Goal: Transaction & Acquisition: Purchase product/service

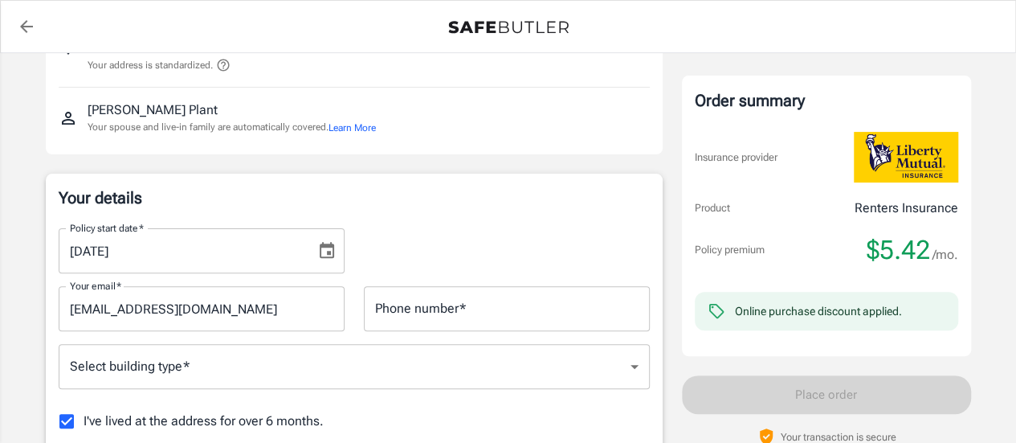
scroll to position [185, 0]
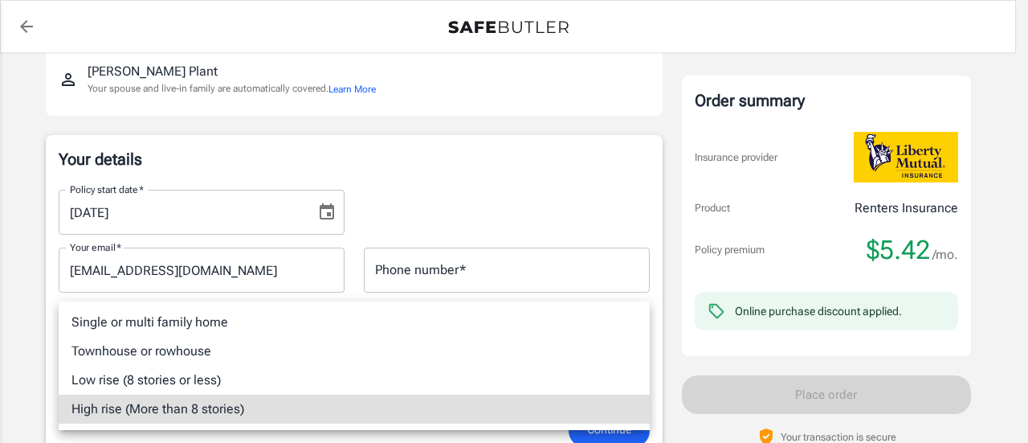
click at [151, 358] on li "Townhouse or rowhouse" at bounding box center [354, 351] width 591 height 29
type input "townhouse"
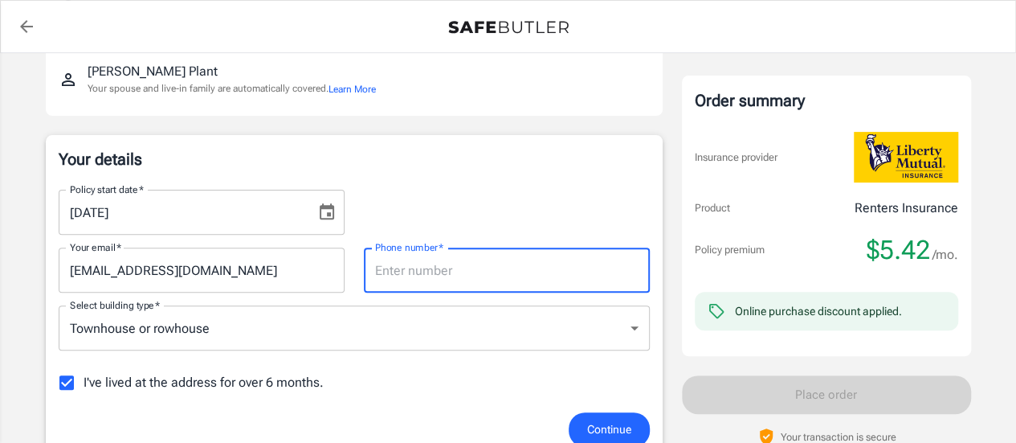
click at [482, 271] on input "Phone number   *" at bounding box center [507, 269] width 286 height 45
type input "3175157506"
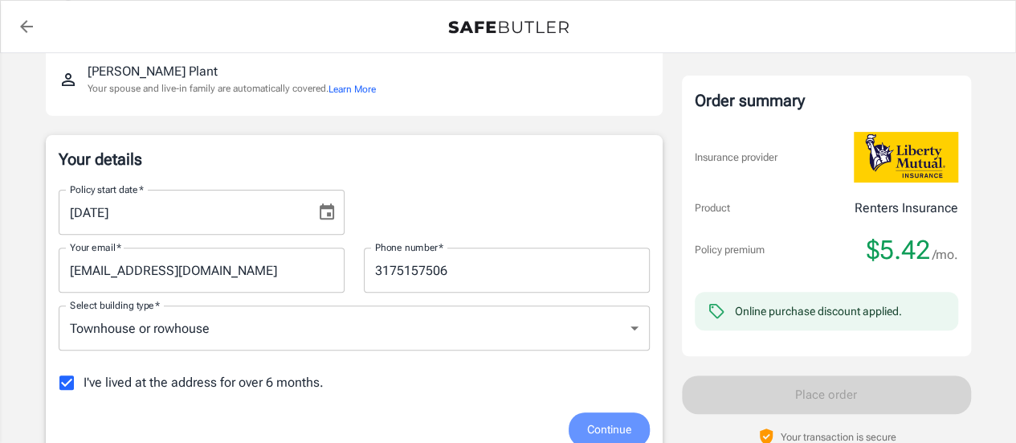
click at [618, 420] on span "Continue" at bounding box center [609, 429] width 44 height 20
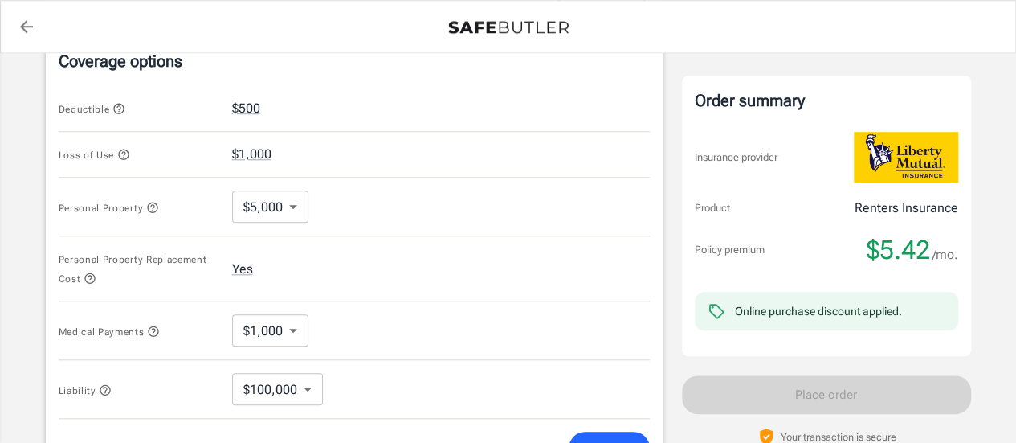
scroll to position [610, 0]
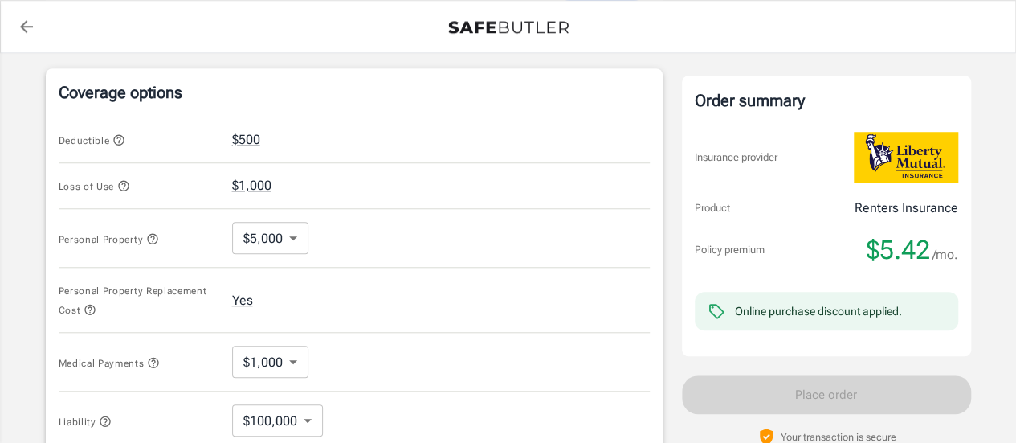
click at [257, 187] on button "$1,000" at bounding box center [251, 185] width 39 height 19
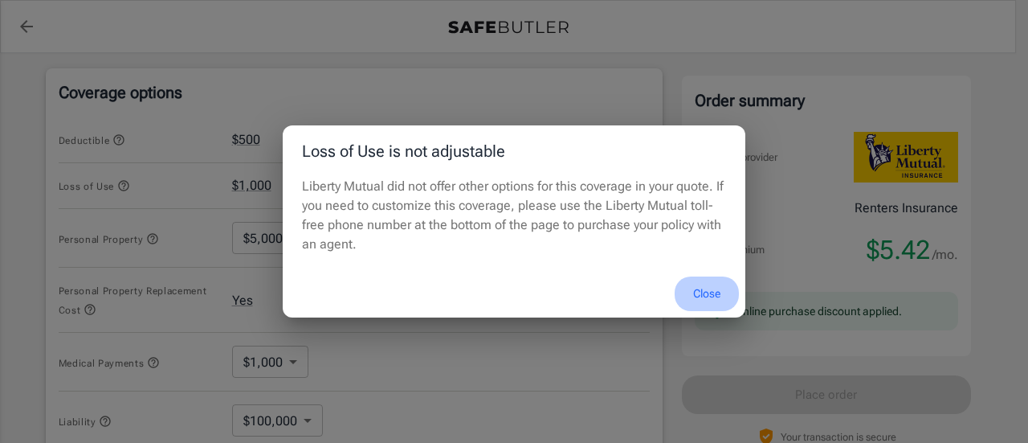
click at [709, 298] on button "Close" at bounding box center [707, 293] width 64 height 35
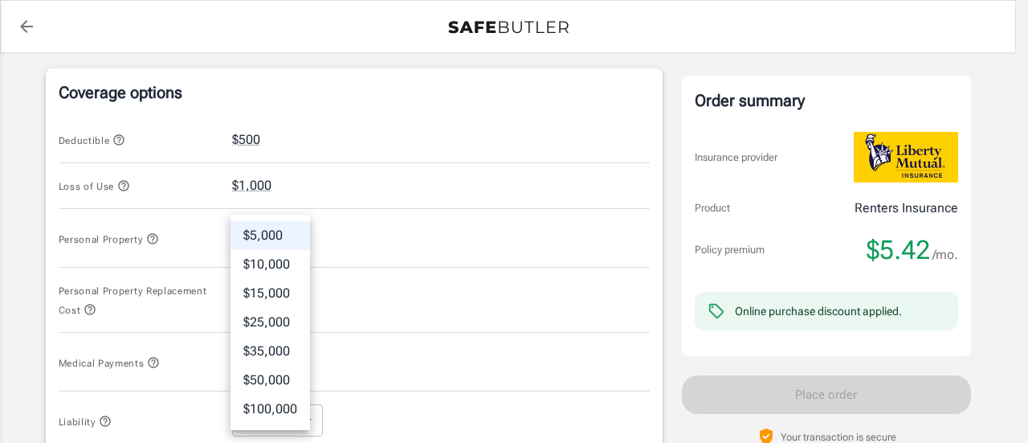
click at [293, 231] on body "Policy premium $ 5.42 /mo Liberty Mutual Renters Insurance [STREET_ADDRESS] You…" at bounding box center [514, 157] width 1028 height 1534
click at [289, 408] on li "$100,000" at bounding box center [271, 408] width 80 height 29
type input "100000"
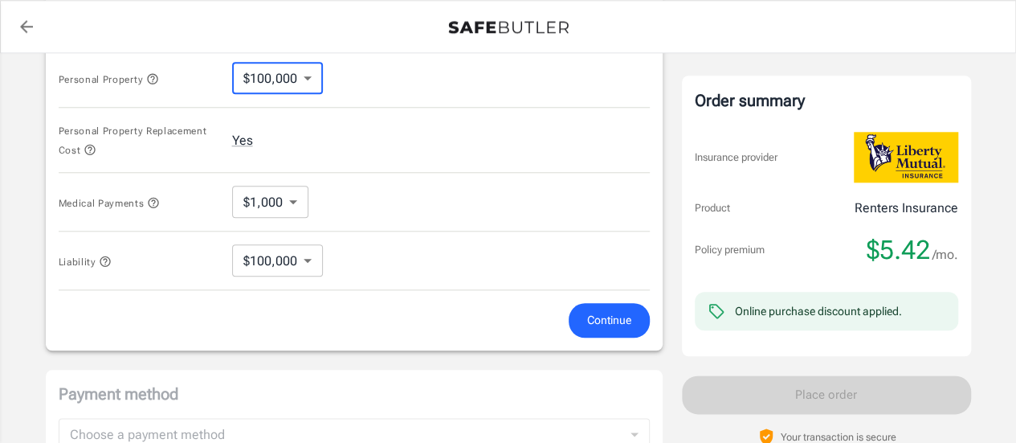
scroll to position [770, 0]
click at [583, 316] on button "Continue" at bounding box center [609, 319] width 81 height 35
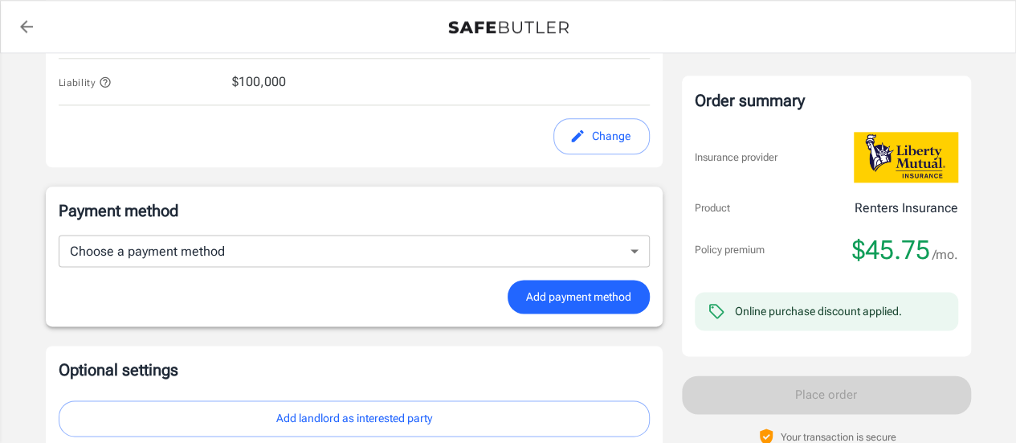
scroll to position [950, 0]
